Goal: Task Accomplishment & Management: Complete application form

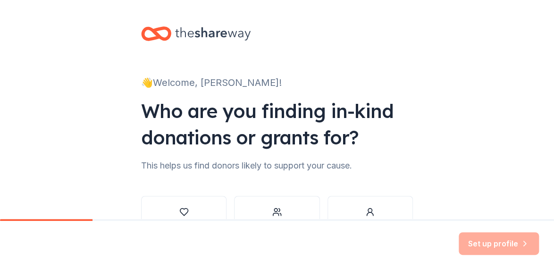
scroll to position [67, 0]
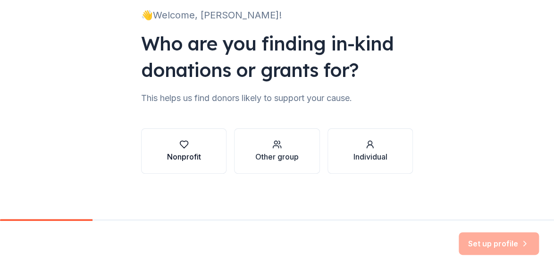
click at [179, 147] on icon "button" at bounding box center [183, 144] width 9 height 9
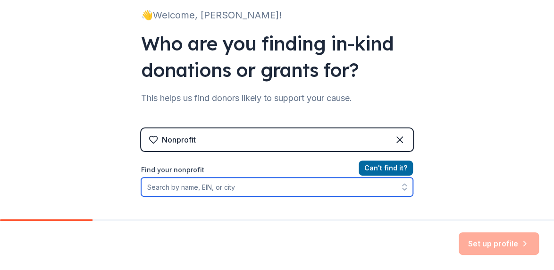
click at [228, 185] on input "Find your nonprofit" at bounding box center [277, 186] width 272 height 19
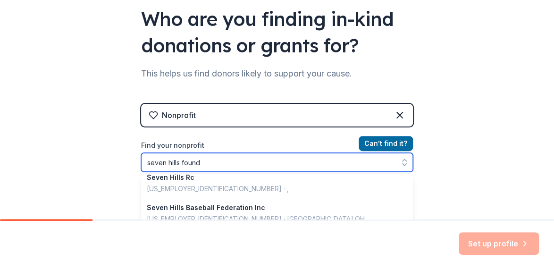
scroll to position [0, 0]
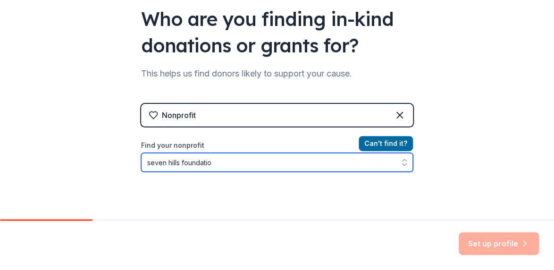
type input "seven hills foundation"
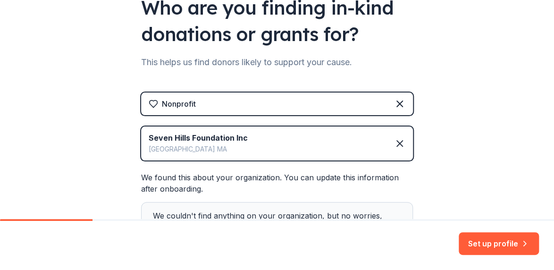
scroll to position [184, 0]
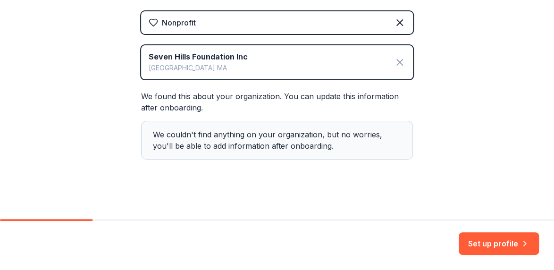
click at [395, 65] on icon at bounding box center [399, 62] width 11 height 11
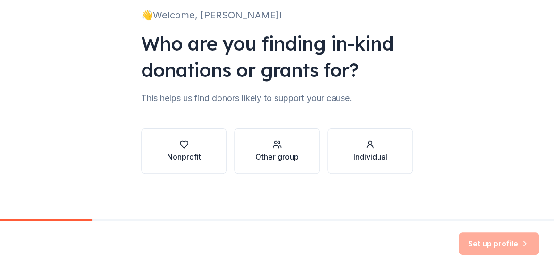
scroll to position [67, 0]
click at [185, 153] on div "Nonprofit" at bounding box center [184, 156] width 34 height 11
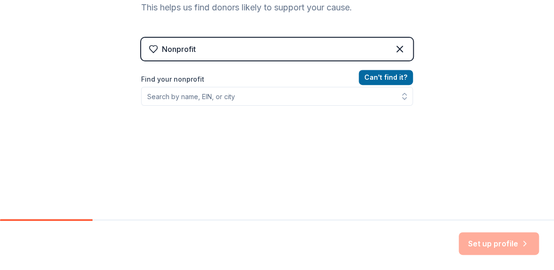
scroll to position [162, 0]
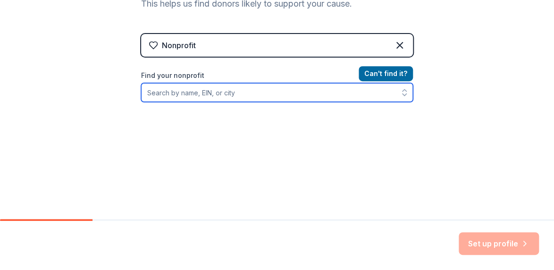
click at [255, 84] on input "Find your nonprofit" at bounding box center [277, 92] width 272 height 19
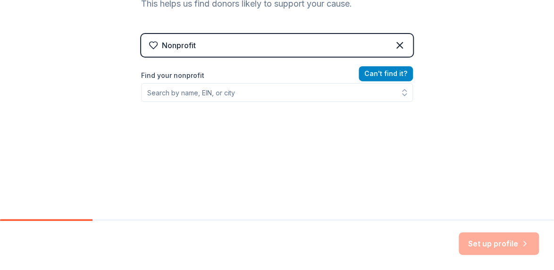
click at [393, 71] on button "Can ' t find it?" at bounding box center [385, 73] width 54 height 15
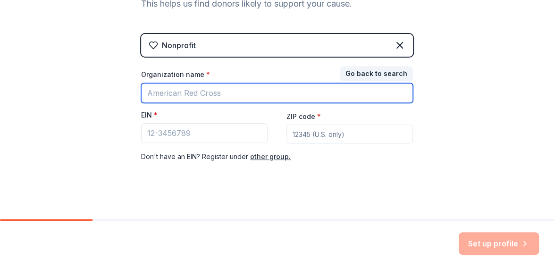
click at [196, 97] on input "Organization name *" at bounding box center [277, 93] width 272 height 20
type input "Sevenhills"
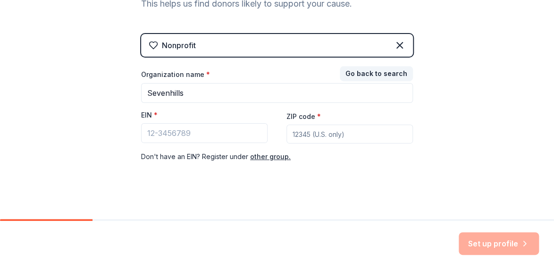
type input "01850"
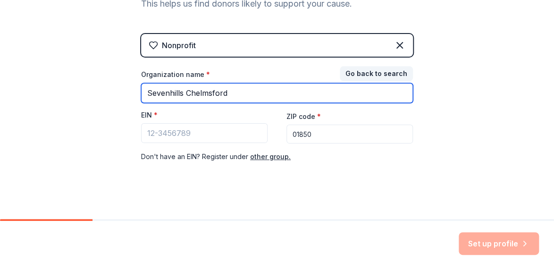
type input "Sevenhills Chelmsford"
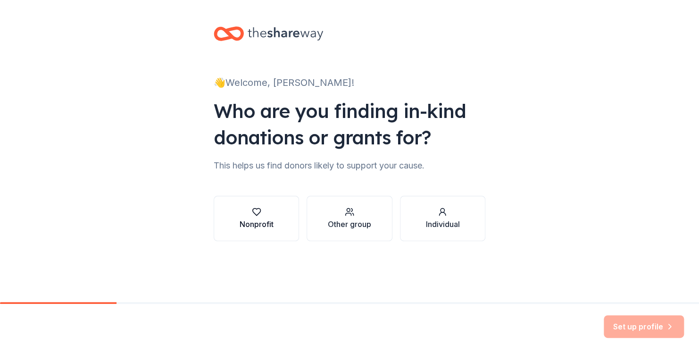
click at [254, 221] on div "Nonprofit" at bounding box center [257, 223] width 34 height 11
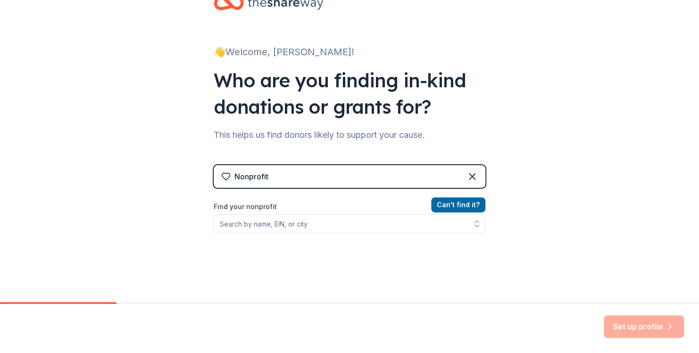
scroll to position [47, 0]
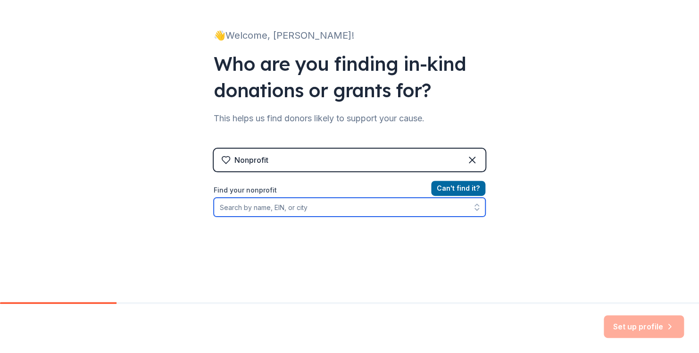
click at [302, 211] on input "Find your nonprofit" at bounding box center [350, 207] width 272 height 19
paste input "[US_EMPLOYER_IDENTIFICATION_NUMBER]"
type input "[US_EMPLOYER_IDENTIFICATION_NUMBER]"
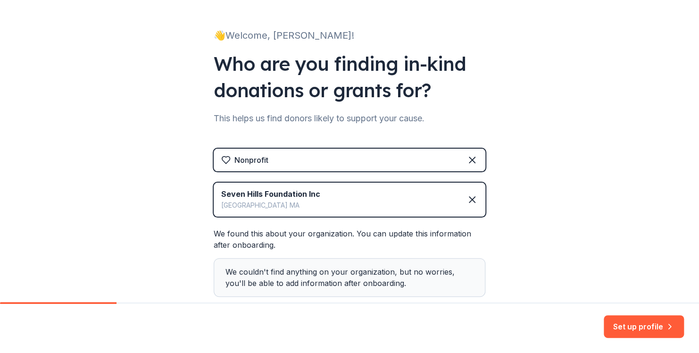
scroll to position [94, 0]
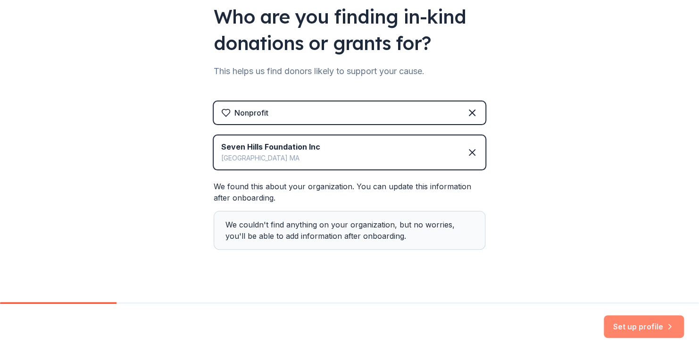
click at [627, 319] on button "Set up profile" at bounding box center [643, 326] width 80 height 23
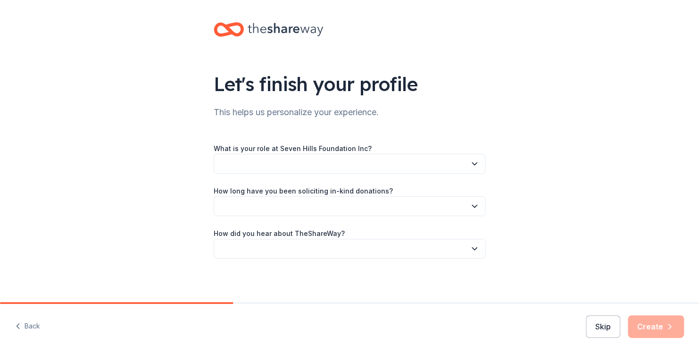
scroll to position [6, 0]
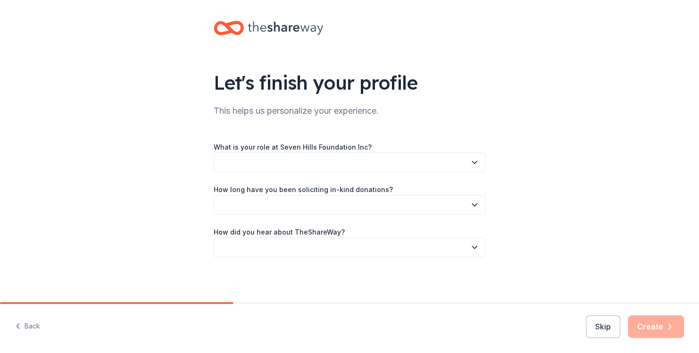
click at [338, 158] on button "button" at bounding box center [350, 162] width 272 height 20
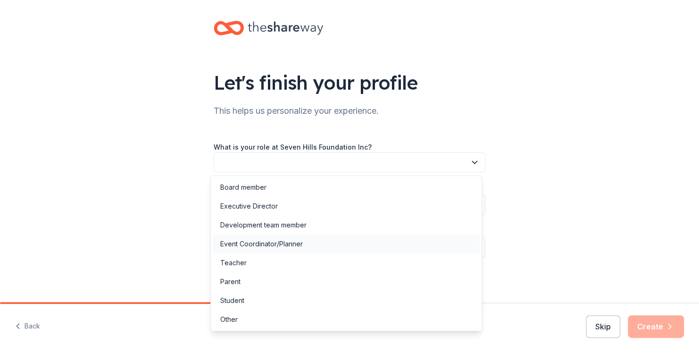
click at [307, 243] on div "Event Coordinator/Planner" at bounding box center [346, 243] width 267 height 19
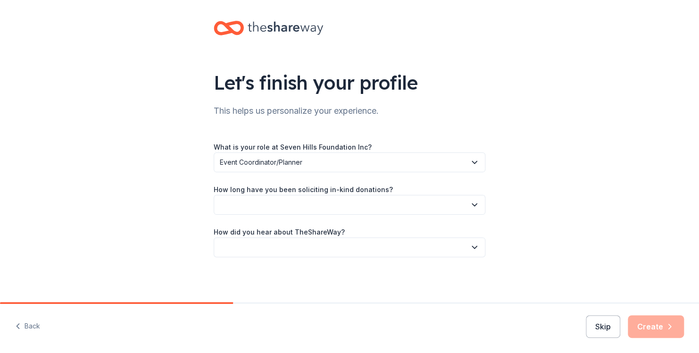
click at [404, 202] on button "button" at bounding box center [350, 205] width 272 height 20
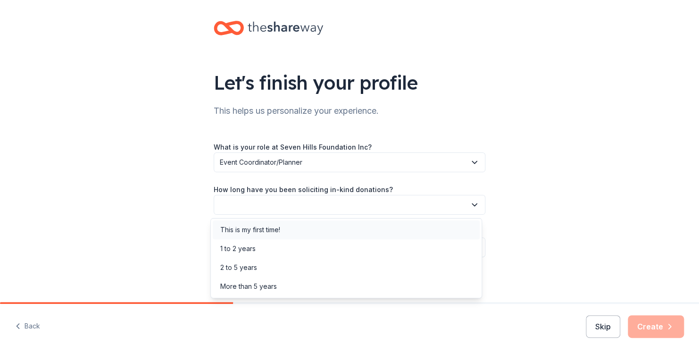
click at [264, 226] on div "This is my first time!" at bounding box center [250, 229] width 60 height 11
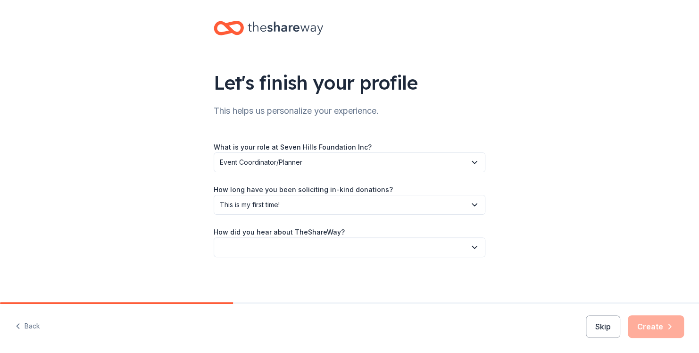
click at [198, 255] on div "Let's finish your profile This helps us personalize your experience. What is yo…" at bounding box center [349, 148] width 302 height 308
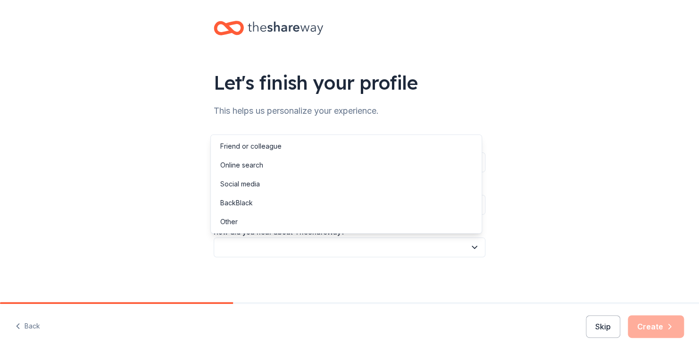
click at [304, 251] on button "button" at bounding box center [350, 247] width 272 height 20
click at [260, 163] on div "Online search" at bounding box center [241, 164] width 43 height 11
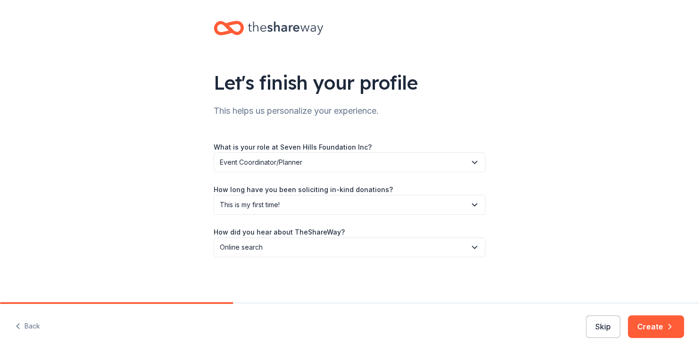
click at [160, 223] on div "Let's finish your profile This helps us personalize your experience. What is yo…" at bounding box center [349, 148] width 699 height 308
click at [661, 323] on button "Create" at bounding box center [656, 326] width 56 height 23
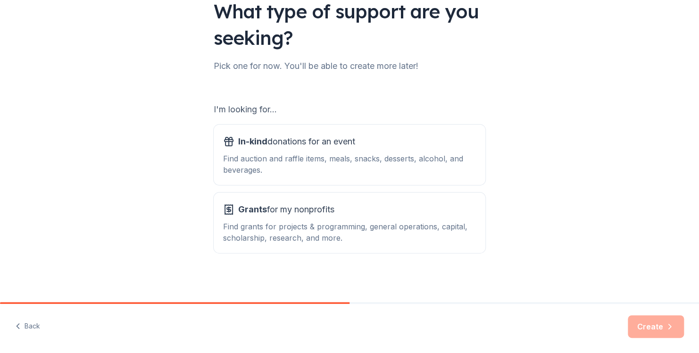
scroll to position [79, 0]
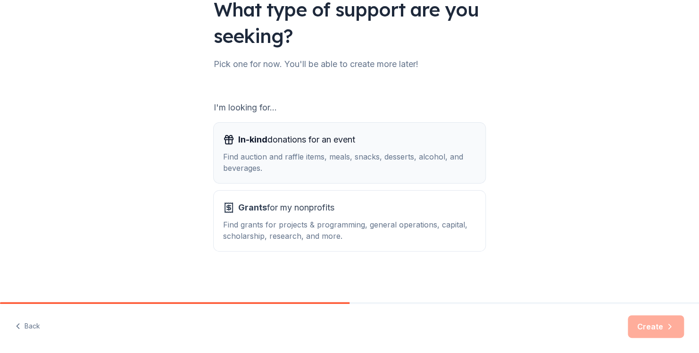
click at [373, 138] on div "In-kind donations for an event" at bounding box center [349, 139] width 253 height 15
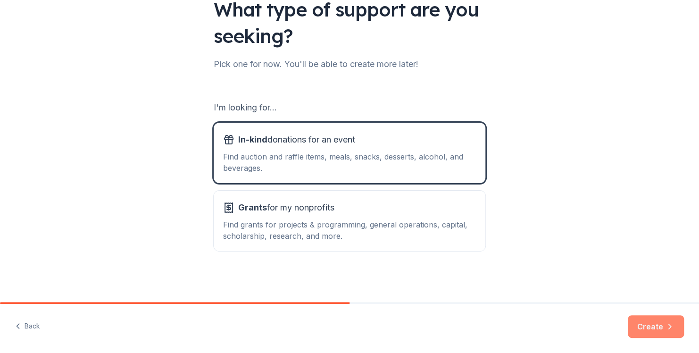
click at [670, 321] on button "Create" at bounding box center [656, 326] width 56 height 23
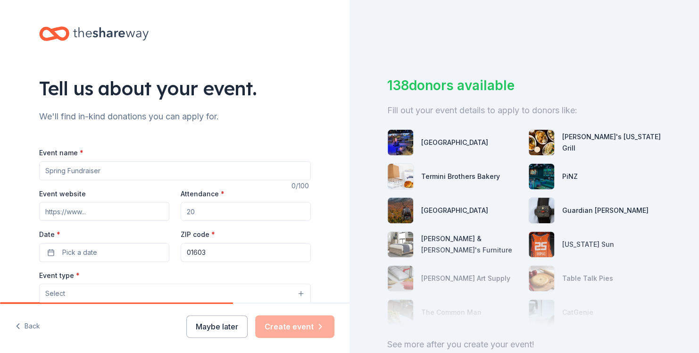
click at [153, 174] on input "Event name *" at bounding box center [175, 170] width 272 height 19
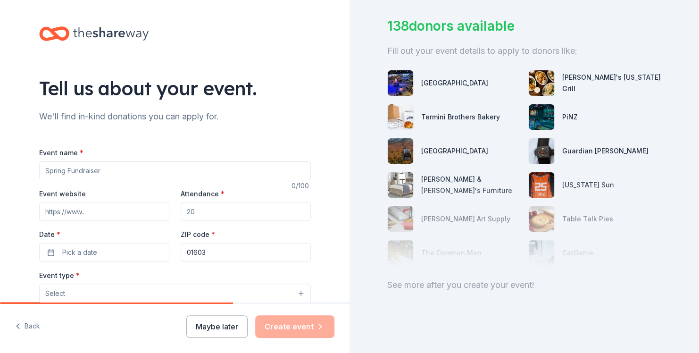
scroll to position [66, 0]
click at [174, 170] on input "Event name *" at bounding box center [175, 170] width 272 height 19
type input "[DATE]"
click at [133, 216] on input "Event website" at bounding box center [104, 211] width 130 height 19
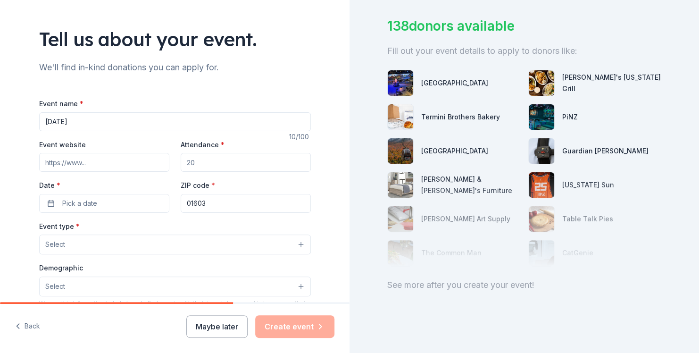
scroll to position [94, 0]
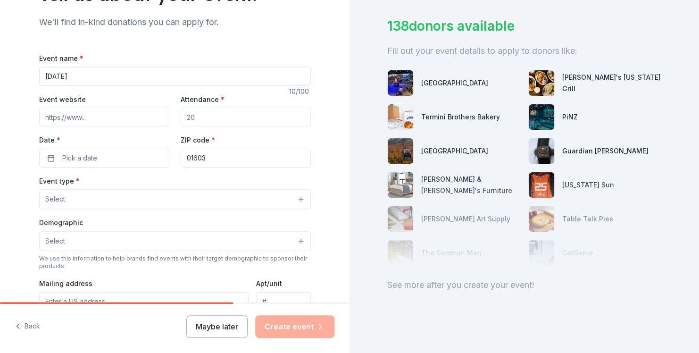
click at [140, 244] on button "Select" at bounding box center [175, 241] width 272 height 20
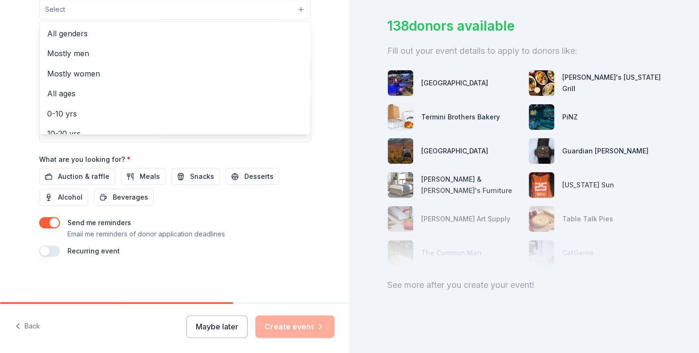
scroll to position [0, 0]
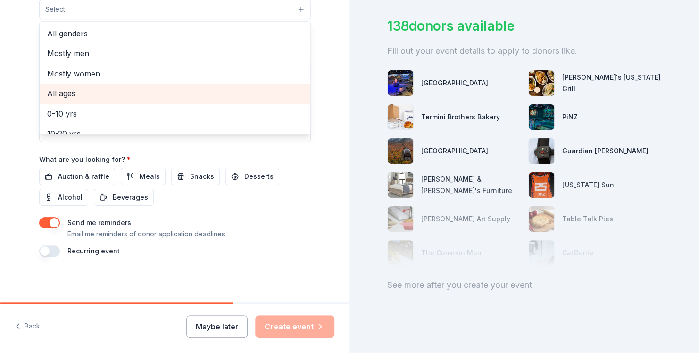
click at [134, 94] on span "All ages" at bounding box center [175, 93] width 256 height 12
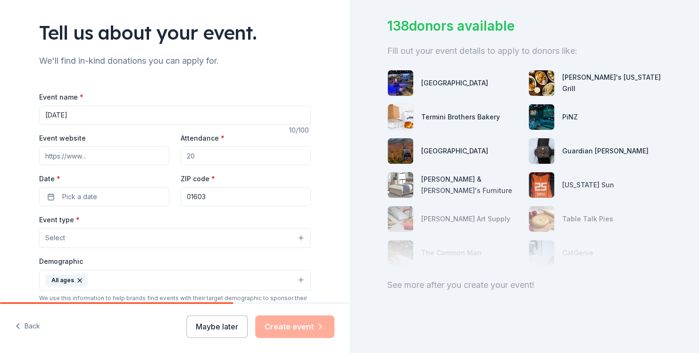
scroll to position [42, 0]
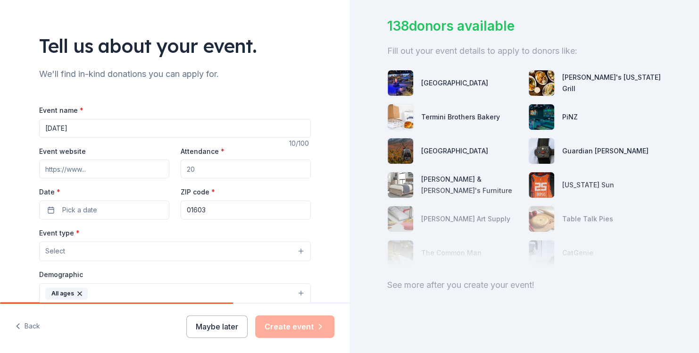
click at [273, 165] on input "Attendance *" at bounding box center [246, 168] width 130 height 19
type input "60"
click at [115, 136] on input "[DATE]" at bounding box center [175, 128] width 272 height 19
type input "H"
type input "Trunk or Treat"
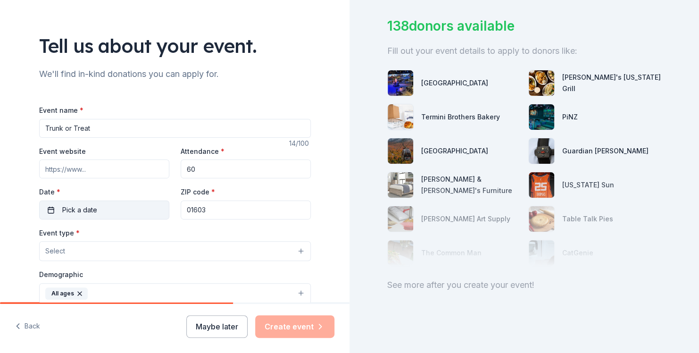
click at [126, 202] on button "Pick a date" at bounding box center [104, 209] width 130 height 19
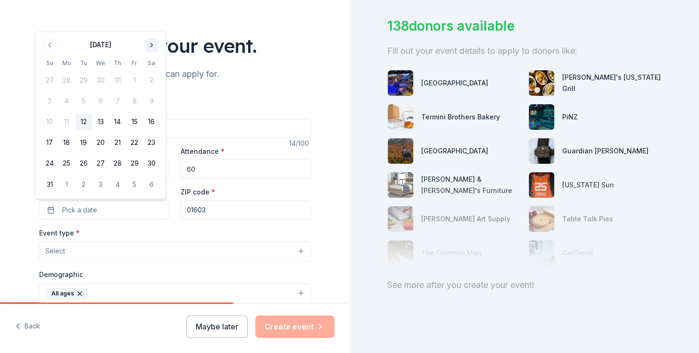
click at [150, 45] on button "Go to next month" at bounding box center [151, 44] width 13 height 13
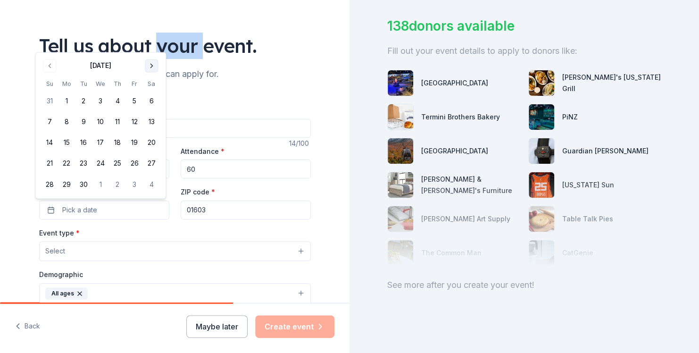
click at [150, 45] on div "Tell us about your event." at bounding box center [175, 46] width 272 height 26
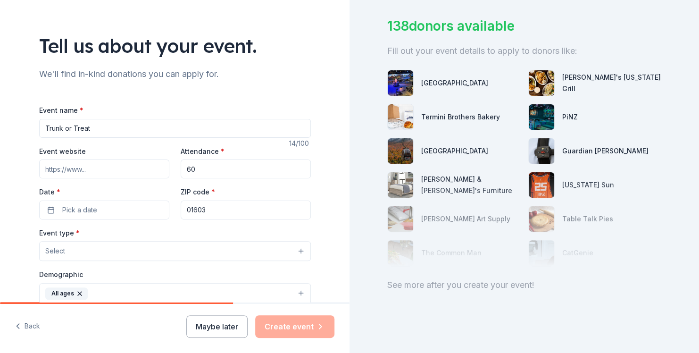
click at [118, 171] on input "Event website" at bounding box center [104, 168] width 130 height 19
click at [119, 215] on button "Pick a date" at bounding box center [104, 209] width 130 height 19
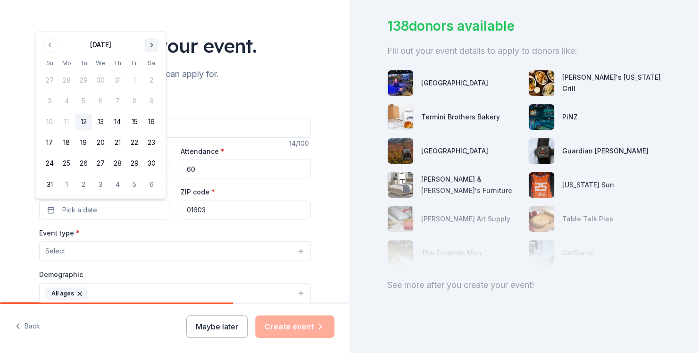
click at [153, 46] on button "Go to next month" at bounding box center [151, 44] width 13 height 13
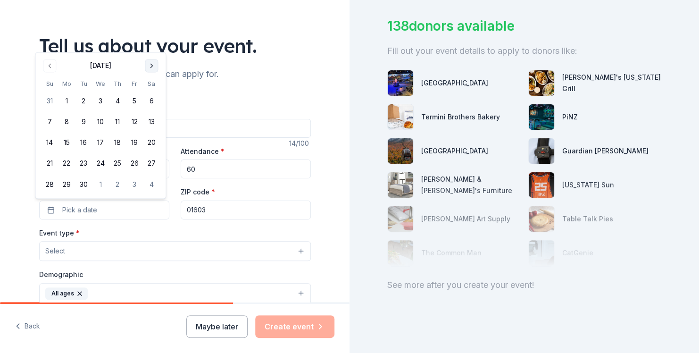
click at [155, 62] on button "Go to next month" at bounding box center [151, 65] width 13 height 13
click at [140, 145] on button "17" at bounding box center [134, 142] width 17 height 17
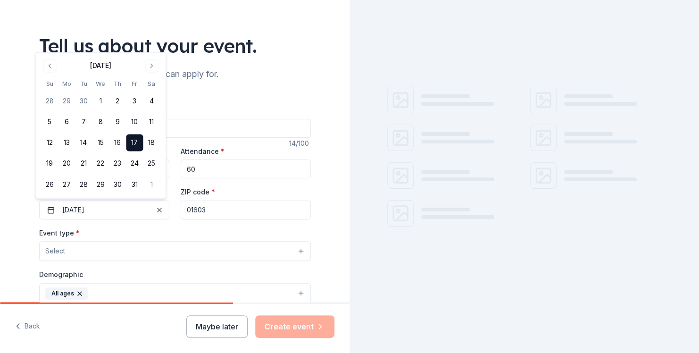
scroll to position [0, 0]
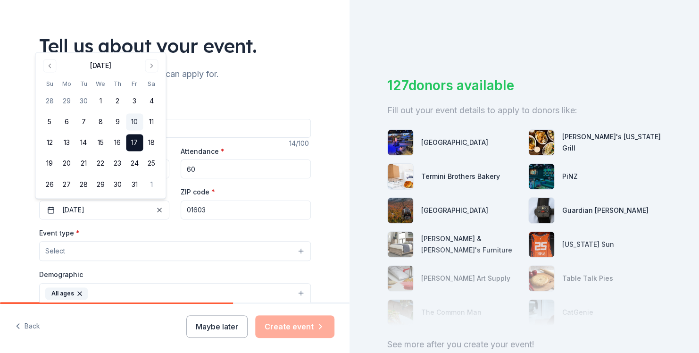
click at [138, 123] on button "10" at bounding box center [134, 122] width 17 height 17
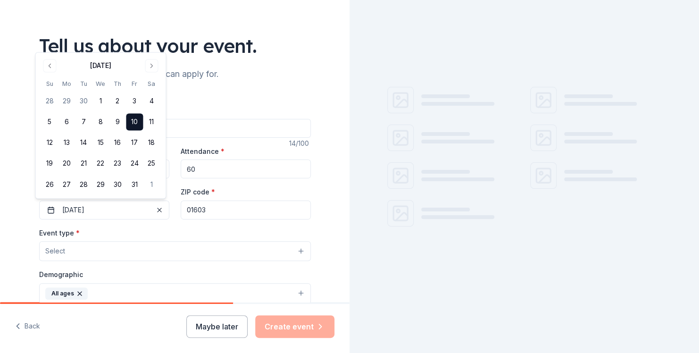
click at [253, 100] on div "Event name * Trunk or Treat 14 /100 Event website Attendance * 60 Date * [DATE]…" at bounding box center [175, 315] width 272 height 452
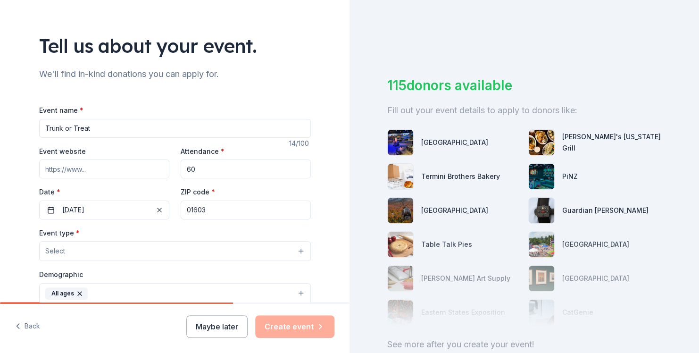
click at [109, 247] on button "Select" at bounding box center [175, 251] width 272 height 20
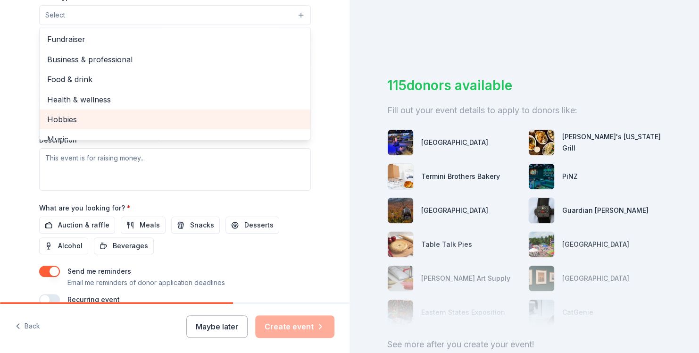
click at [75, 117] on span "Hobbies" at bounding box center [175, 119] width 256 height 12
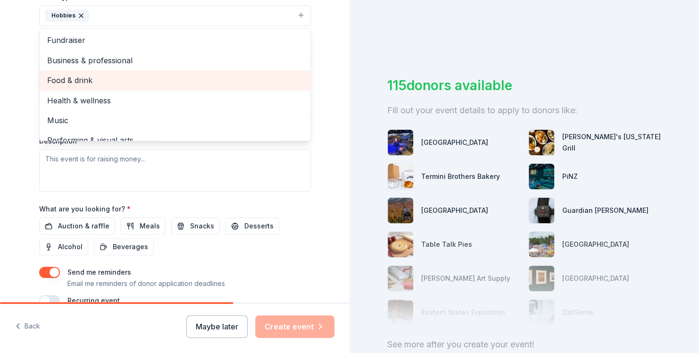
click at [184, 81] on span "Food & drink" at bounding box center [175, 80] width 256 height 12
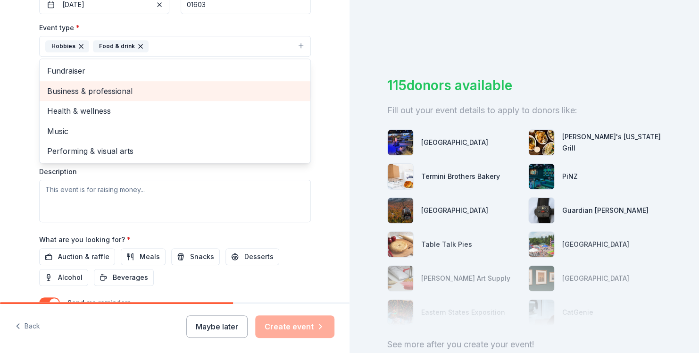
scroll to position [231, 0]
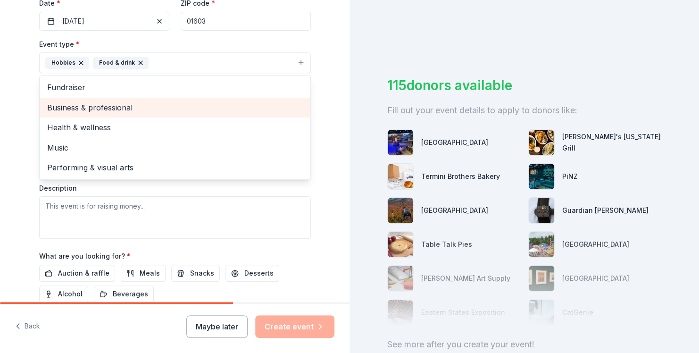
click at [94, 107] on span "Business & professional" at bounding box center [175, 107] width 256 height 12
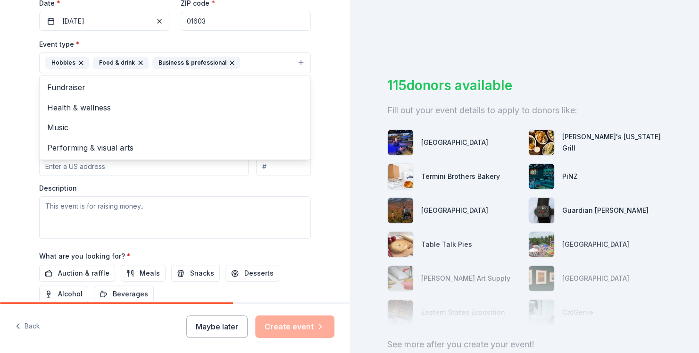
click at [18, 137] on div "Tell us about your event. We'll find in-kind donations you can apply for. Event…" at bounding box center [174, 83] width 349 height 629
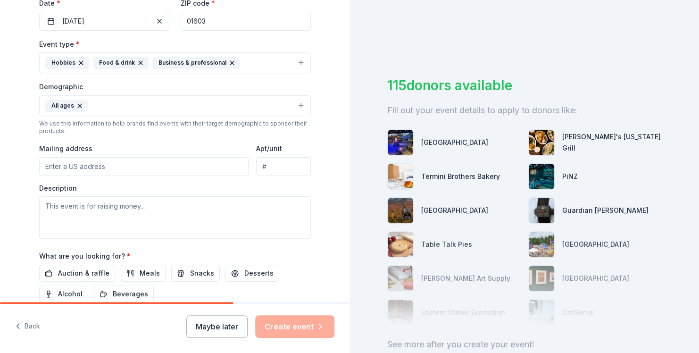
click at [116, 109] on button "All ages" at bounding box center [175, 105] width 272 height 21
click at [119, 105] on button "All ages" at bounding box center [175, 105] width 272 height 21
click at [101, 108] on button "All ages" at bounding box center [175, 105] width 272 height 21
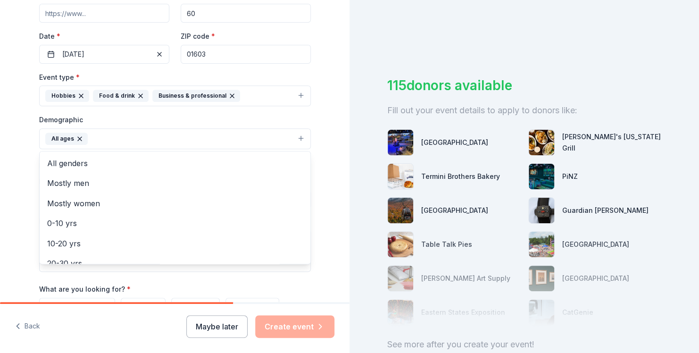
scroll to position [184, 0]
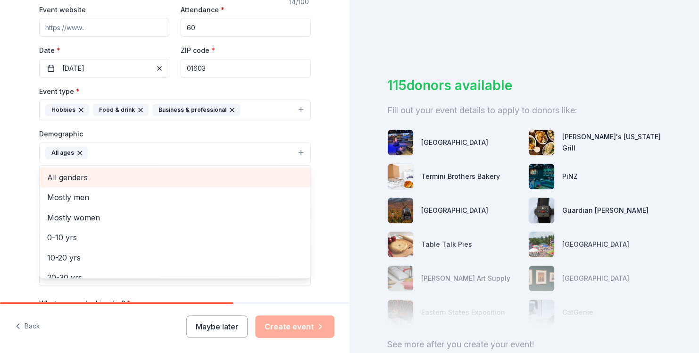
click at [75, 176] on span "All genders" at bounding box center [175, 177] width 256 height 12
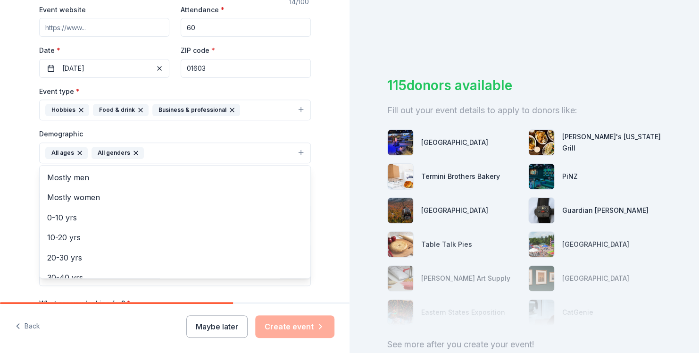
click at [25, 156] on div "Tell us about your event. We'll find in-kind donations you can apply for. Event…" at bounding box center [175, 130] width 302 height 629
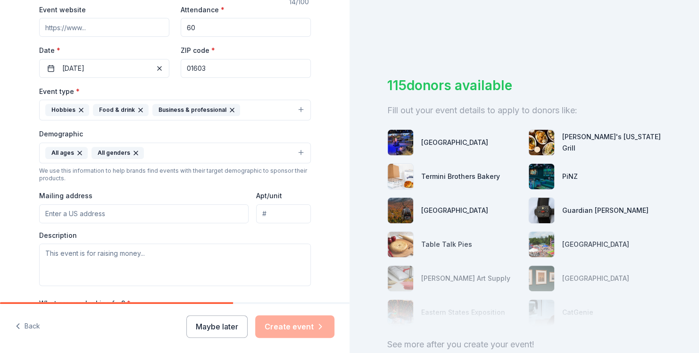
scroll to position [278, 0]
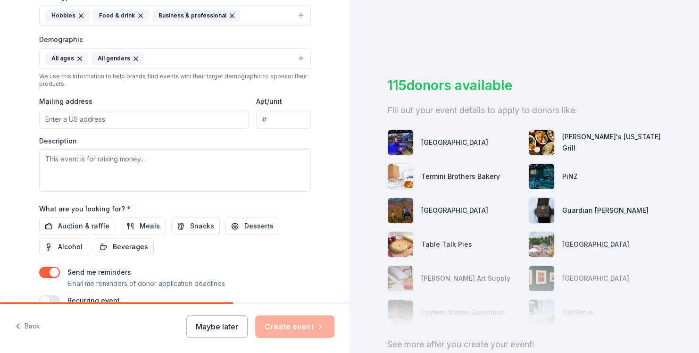
click at [82, 112] on input "Mailing address" at bounding box center [144, 119] width 210 height 19
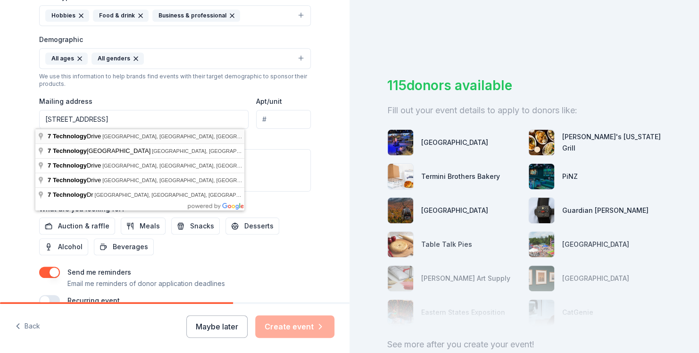
type input "[STREET_ADDRESS]"
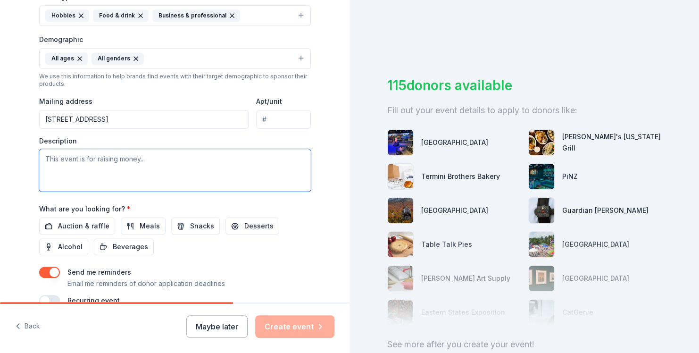
click at [109, 166] on textarea at bounding box center [175, 170] width 272 height 42
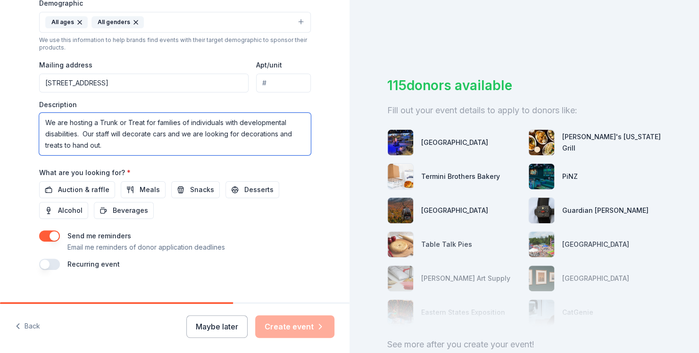
scroll to position [327, 0]
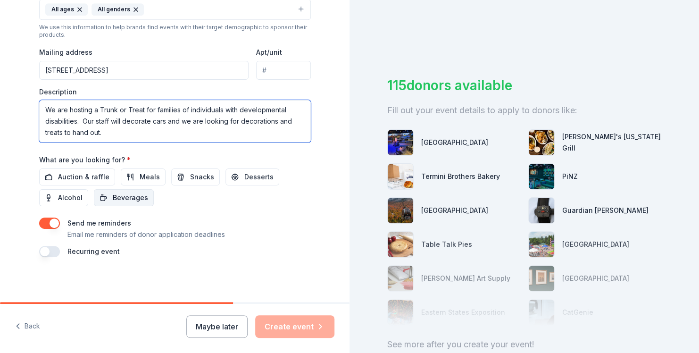
type textarea "We are hosting a Trunk or Treat for families of individuals with developmental …"
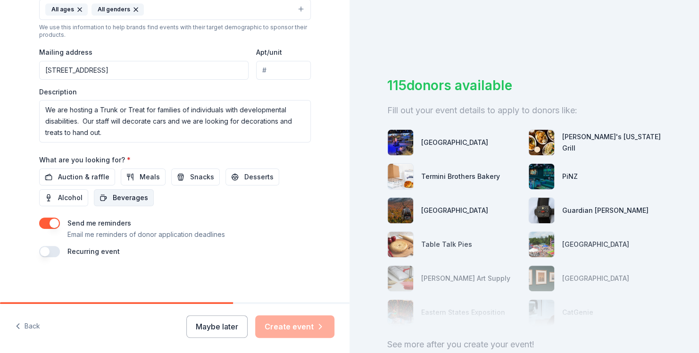
click at [134, 196] on span "Beverages" at bounding box center [130, 197] width 35 height 11
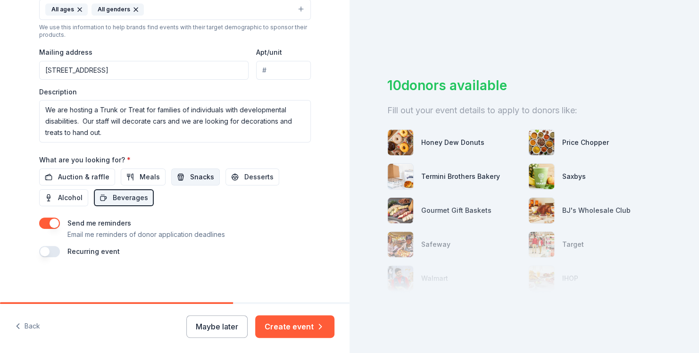
click at [190, 178] on span "Snacks" at bounding box center [202, 176] width 24 height 11
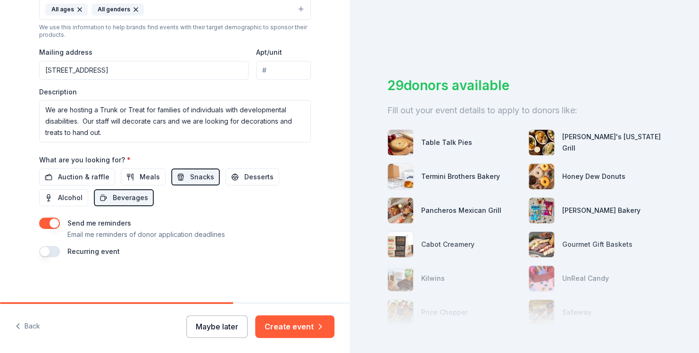
click at [214, 319] on button "Maybe later" at bounding box center [216, 326] width 61 height 23
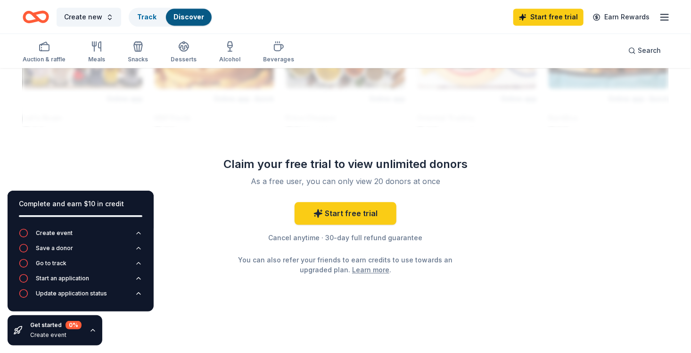
scroll to position [616, 0]
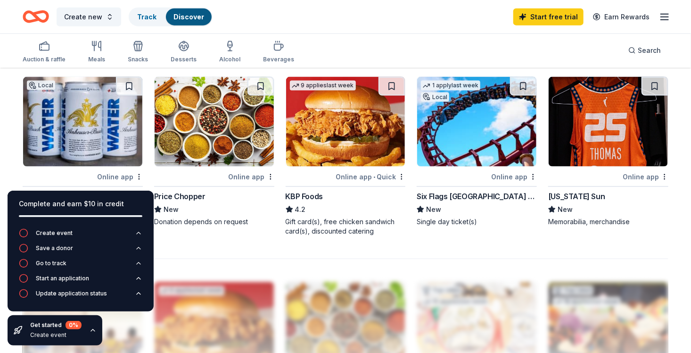
click at [148, 57] on div "Auction & raffle Meals Snacks Desserts Alcohol Beverages" at bounding box center [159, 52] width 272 height 31
click at [139, 51] on icon "button" at bounding box center [138, 47] width 8 height 7
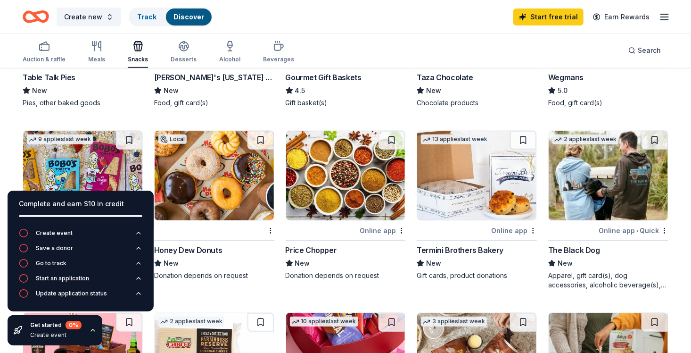
scroll to position [94, 0]
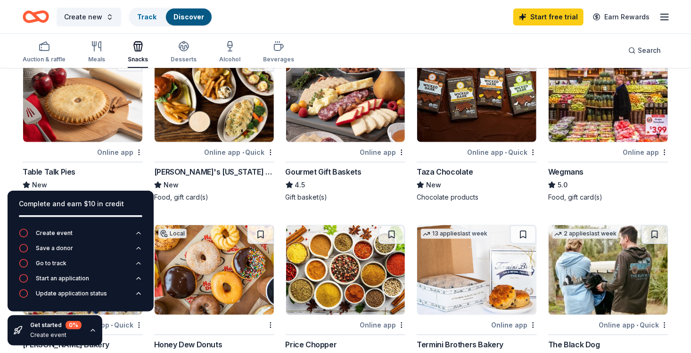
click at [584, 127] on img at bounding box center [608, 97] width 119 height 90
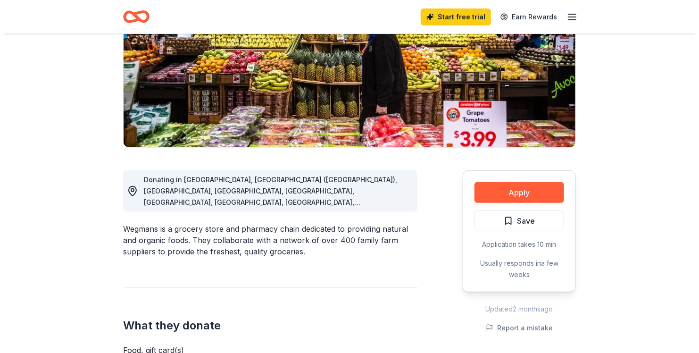
scroll to position [141, 0]
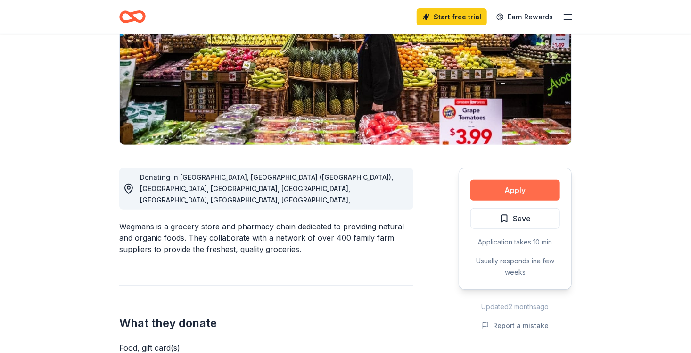
click at [531, 192] on button "Apply" at bounding box center [516, 190] width 90 height 21
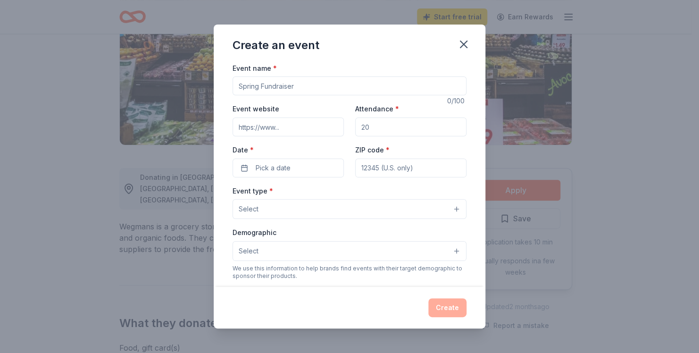
click at [309, 85] on input "Event name *" at bounding box center [349, 85] width 234 height 19
type input "Trunk or Treat"
type input "60"
type input "01603"
type input "[STREET_ADDRESS]"
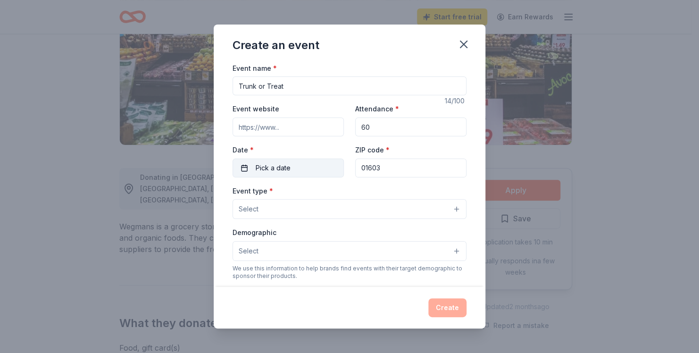
click at [265, 164] on span "Pick a date" at bounding box center [273, 167] width 35 height 11
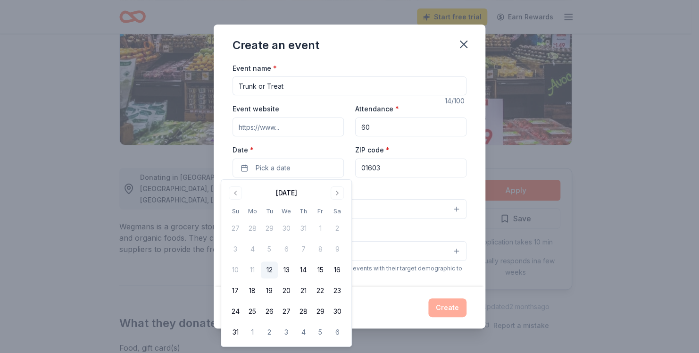
click at [339, 201] on div "August 2025 Su Mo Tu We Th Fr Sa 27 28 29 30 31 1 2 3 4 5 6 7 8 9 10 11 12 13 1…" at bounding box center [286, 262] width 119 height 155
click at [340, 198] on button "Go to next month" at bounding box center [337, 192] width 13 height 13
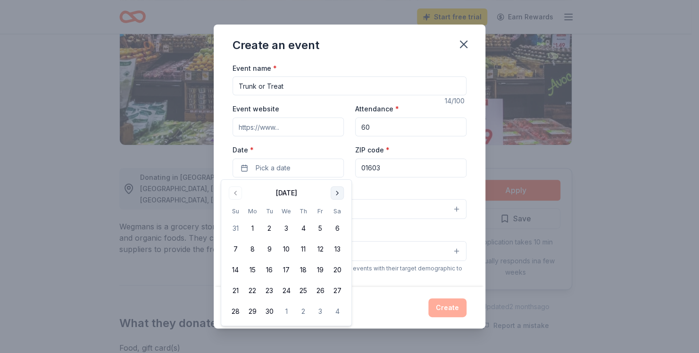
click at [340, 195] on button "Go to next month" at bounding box center [337, 192] width 13 height 13
click at [324, 250] on button "10" at bounding box center [320, 248] width 17 height 17
click at [323, 249] on button "10" at bounding box center [320, 248] width 17 height 17
click at [413, 172] on input "01603" at bounding box center [410, 167] width 111 height 19
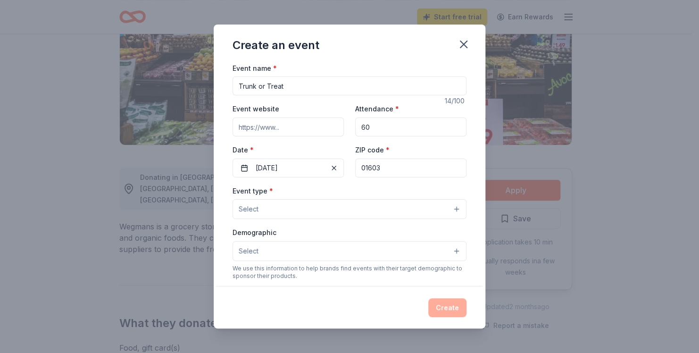
click at [291, 207] on button "Select" at bounding box center [349, 209] width 234 height 20
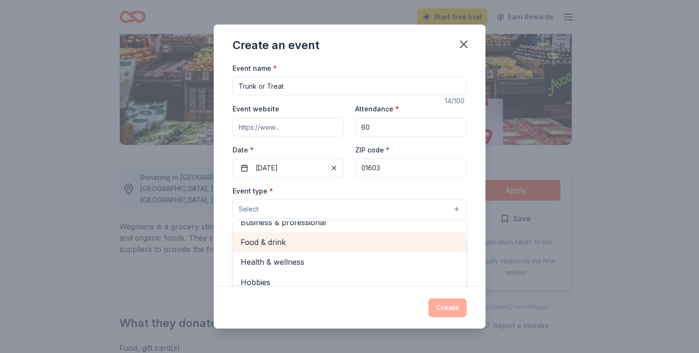
scroll to position [94, 0]
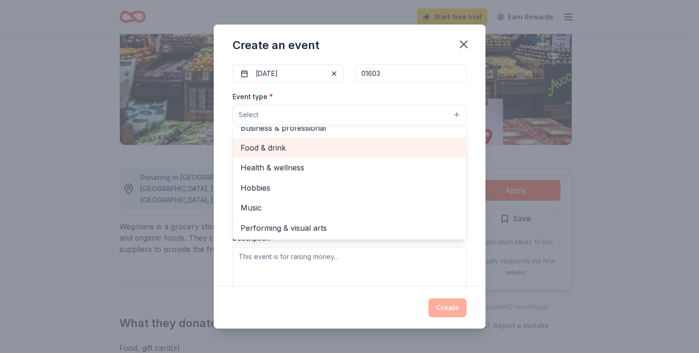
click at [290, 143] on span "Food & drink" at bounding box center [349, 147] width 218 height 12
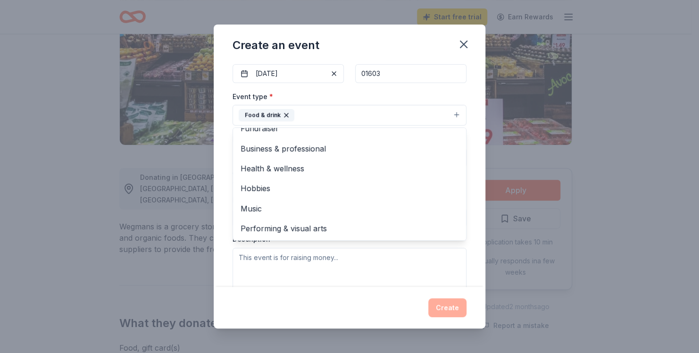
click at [224, 160] on div "Event name * Trunk or Treat 14 /100 Event website Attendance * 60 Date * 10/10/…" at bounding box center [350, 174] width 272 height 224
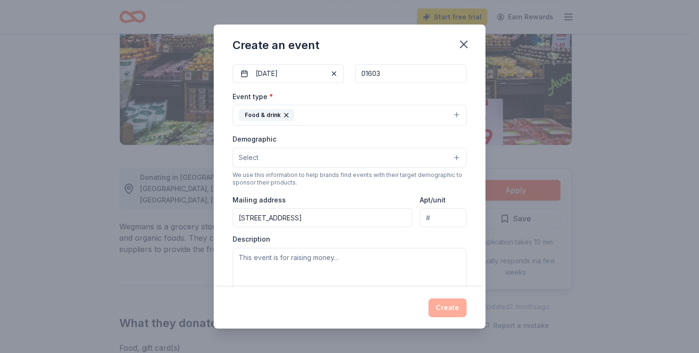
click at [313, 116] on button "Food & drink" at bounding box center [349, 115] width 234 height 21
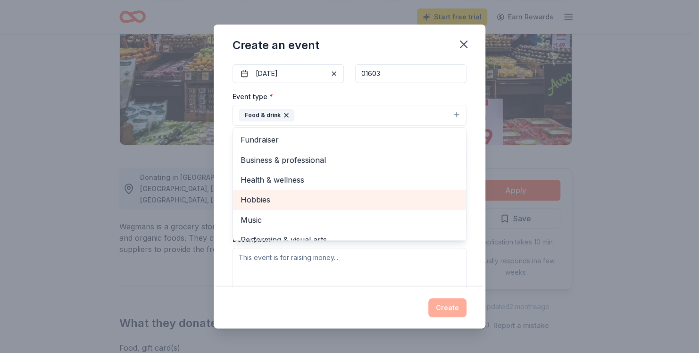
click at [285, 202] on span "Hobbies" at bounding box center [349, 199] width 218 height 12
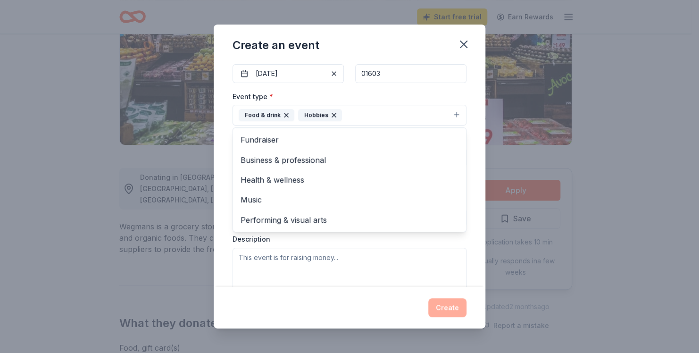
click at [364, 125] on div "Event type * Food & drink Hobbies Fundraiser Business & professional Health & w…" at bounding box center [349, 190] width 234 height 199
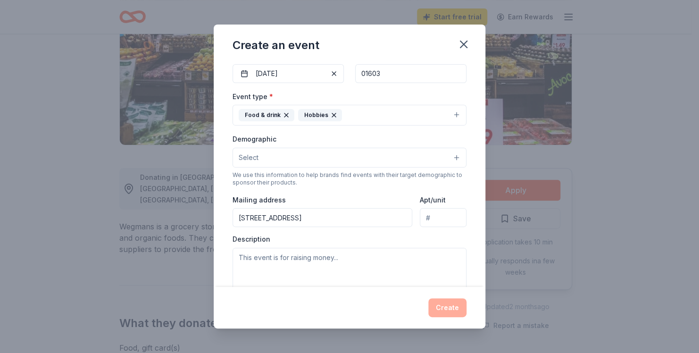
click at [368, 119] on button "Food & drink Hobbies" at bounding box center [349, 115] width 234 height 21
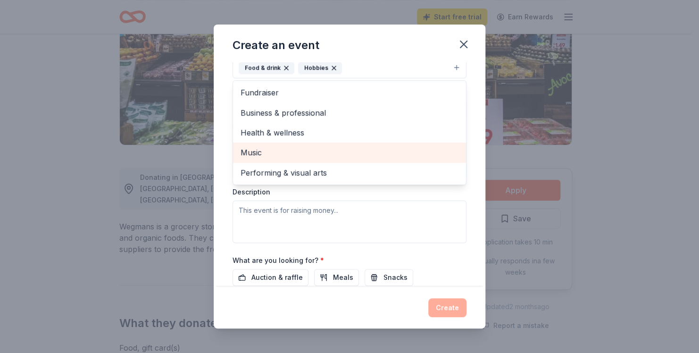
scroll to position [94, 0]
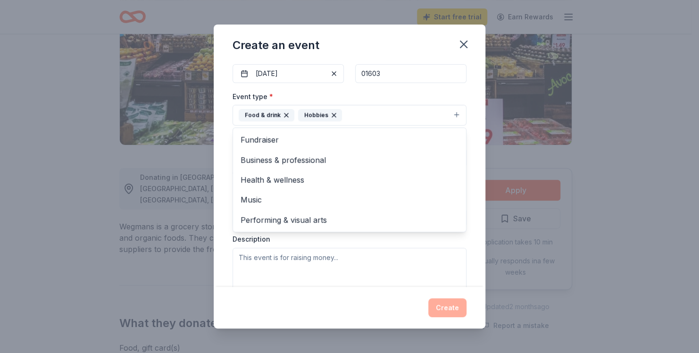
click at [229, 156] on div "Event name * Trunk or Treat 14 /100 Event website Attendance * 60 Date * 10/10/…" at bounding box center [350, 174] width 272 height 224
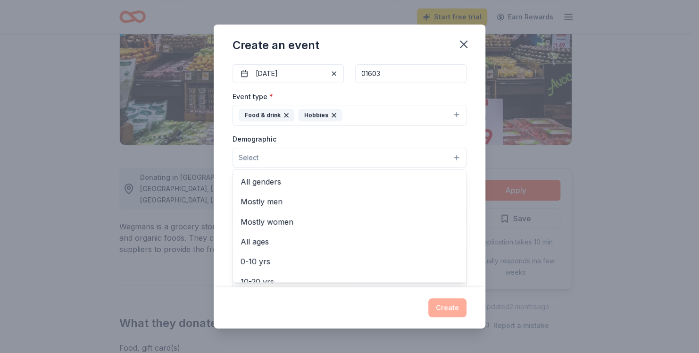
click at [276, 158] on button "Select" at bounding box center [349, 158] width 234 height 20
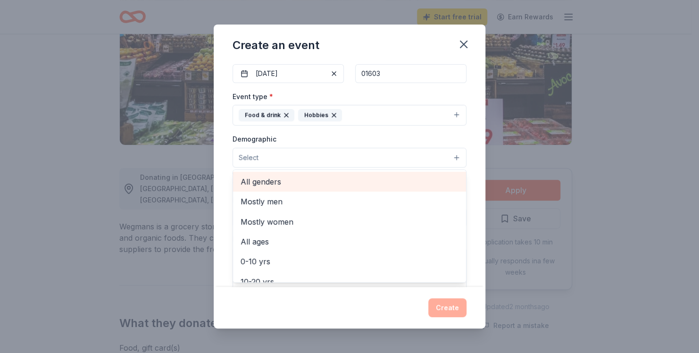
click at [275, 183] on span "All genders" at bounding box center [349, 181] width 218 height 12
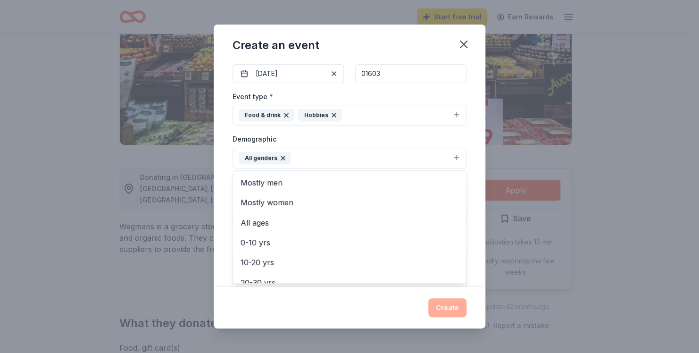
click at [324, 153] on button "All genders" at bounding box center [349, 158] width 234 height 21
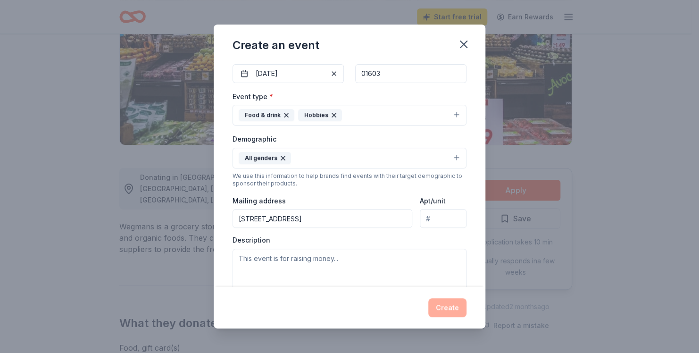
click at [315, 159] on button "All genders" at bounding box center [349, 158] width 234 height 21
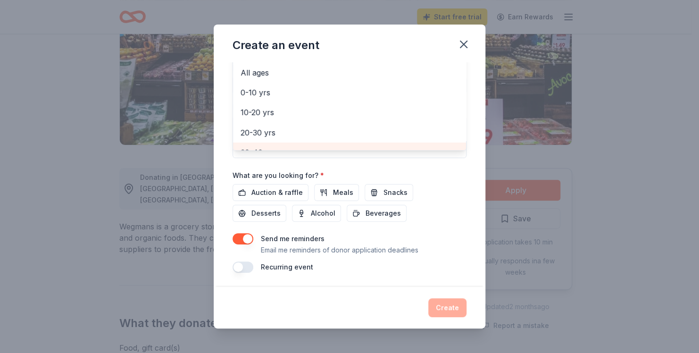
scroll to position [0, 0]
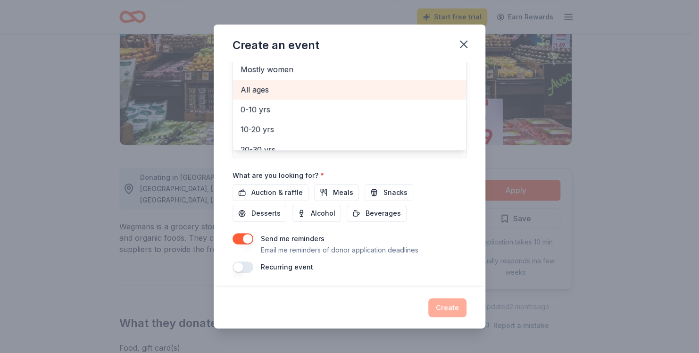
click at [266, 88] on span "All ages" at bounding box center [349, 89] width 218 height 12
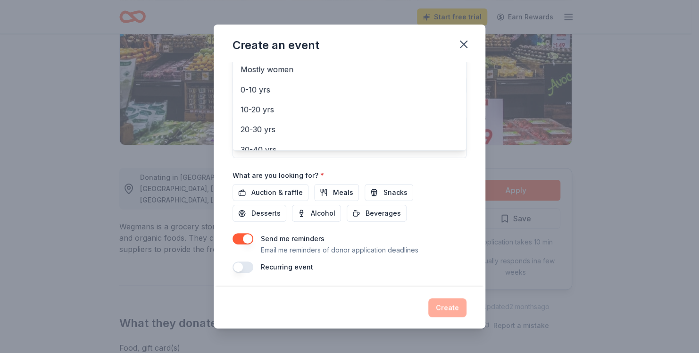
click at [227, 155] on div "Event name * Trunk or Treat 14 /100 Event website Attendance * 60 Date * 10/10/…" at bounding box center [350, 174] width 272 height 224
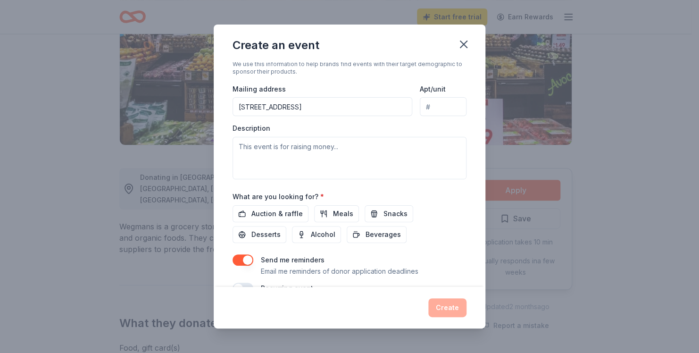
scroll to position [227, 0]
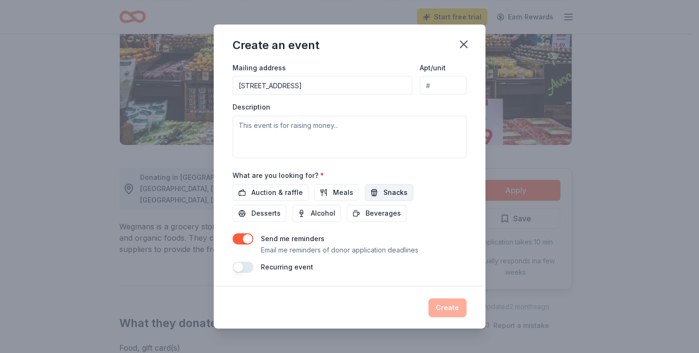
click at [400, 191] on span "Snacks" at bounding box center [395, 192] width 24 height 11
click at [363, 213] on button "Beverages" at bounding box center [377, 213] width 60 height 17
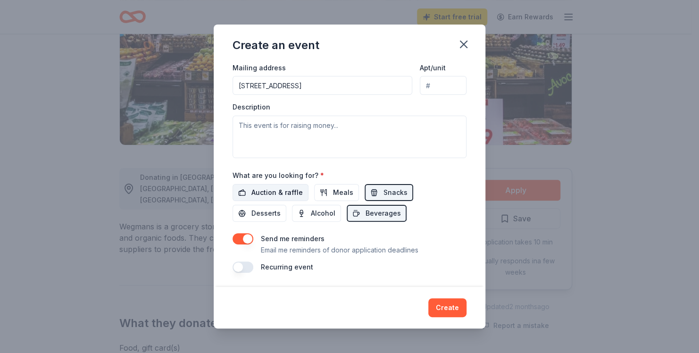
click at [274, 187] on span "Auction & raffle" at bounding box center [276, 192] width 51 height 11
click at [455, 308] on button "Create" at bounding box center [447, 307] width 38 height 19
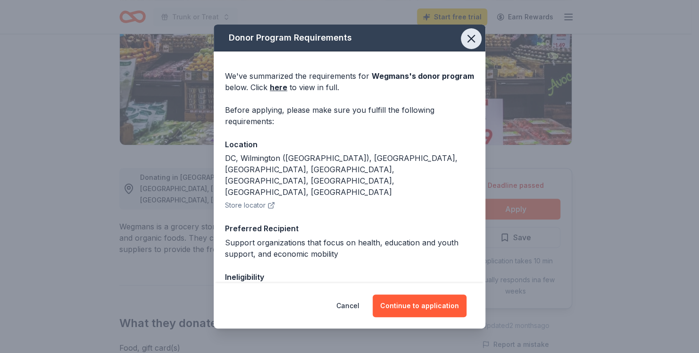
click at [468, 37] on icon "button" at bounding box center [471, 38] width 7 height 7
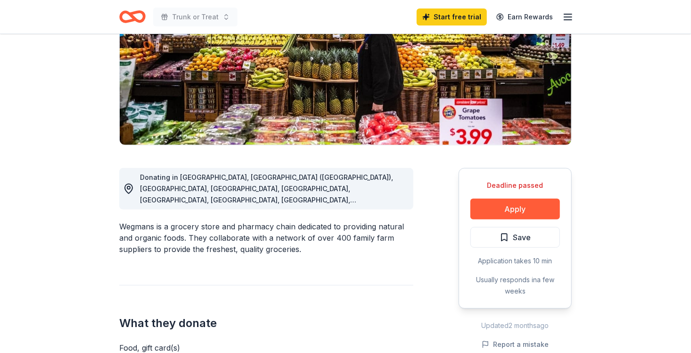
click at [500, 197] on div "Deadline passed Apply Save Application takes 10 min Usually responds in a few w…" at bounding box center [515, 238] width 113 height 141
click at [502, 202] on button "Apply" at bounding box center [516, 208] width 90 height 21
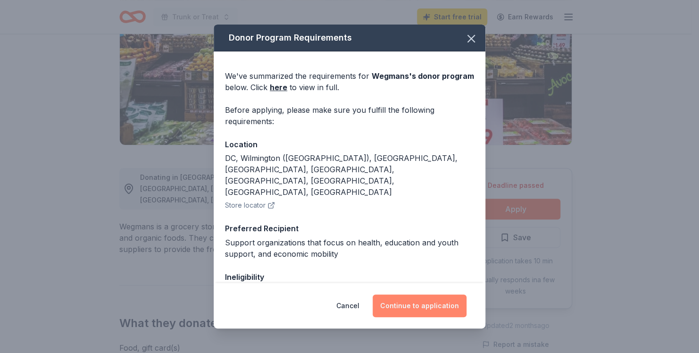
click at [406, 306] on button "Continue to application" at bounding box center [419, 305] width 94 height 23
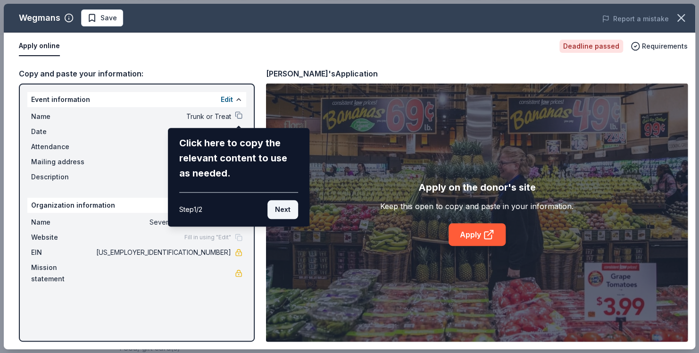
click at [285, 211] on button "Next" at bounding box center [282, 209] width 31 height 19
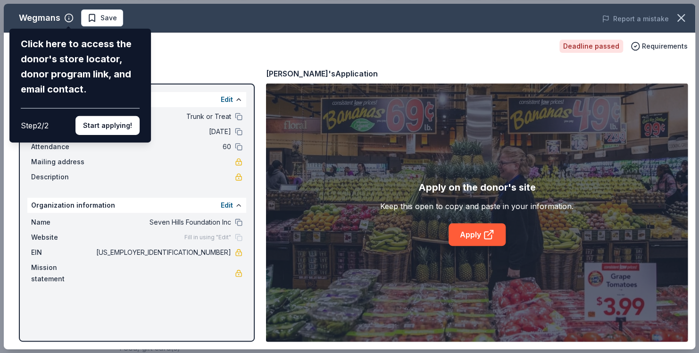
click at [421, 64] on div "Wegmans Click here to access the donor's store locator, donor program link, and…" at bounding box center [349, 176] width 691 height 345
click at [178, 301] on div "Wegmans Click here to access the donor's store locator, donor program link, and…" at bounding box center [349, 176] width 691 height 345
click at [238, 159] on div "Wegmans Click here to access the donor's store locator, donor program link, and…" at bounding box center [349, 176] width 691 height 345
click at [119, 128] on button "Start applying!" at bounding box center [107, 125] width 64 height 19
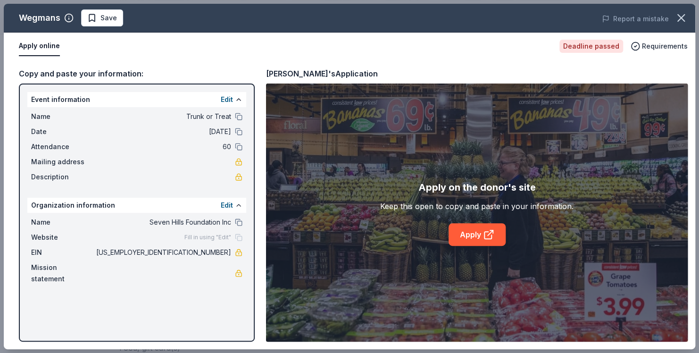
click at [250, 181] on div "Wegmans Save Report a mistake Apply online Deadline passed Requirements Copy an…" at bounding box center [349, 176] width 691 height 345
drag, startPoint x: 240, startPoint y: 174, endPoint x: 355, endPoint y: 183, distance: 115.8
click at [240, 174] on div "Wegmans Save Report a mistake Apply online Deadline passed Requirements Copy an…" at bounding box center [349, 176] width 691 height 345
click at [476, 240] on link "Apply" at bounding box center [476, 234] width 57 height 23
